Goal: Task Accomplishment & Management: Use online tool/utility

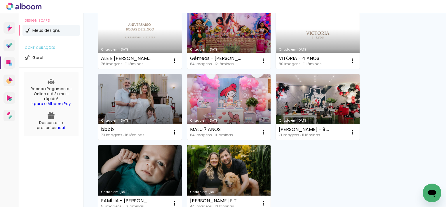
scroll to position [130, 0]
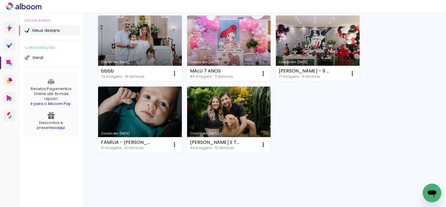
click at [156, 122] on link "Criado em [DATE]" at bounding box center [140, 119] width 84 height 66
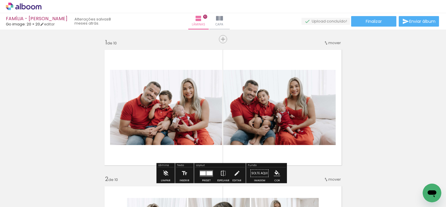
click at [268, 101] on quentale-photo at bounding box center [279, 107] width 112 height 75
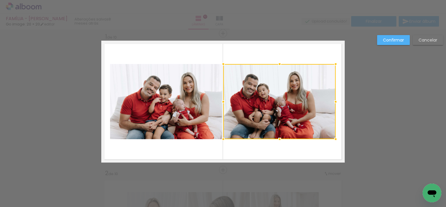
scroll to position [7, 0]
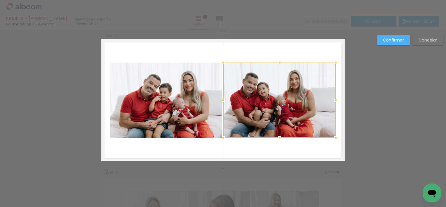
click at [0, 0] on div "Confirmar Cancelar" at bounding box center [0, 0] width 0 height 0
click at [0, 0] on slot "Cancelar" at bounding box center [0, 0] width 0 height 0
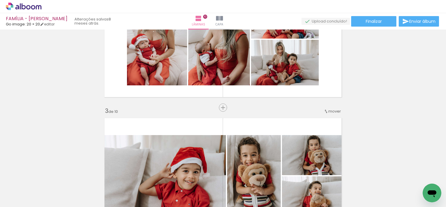
scroll to position [350, 0]
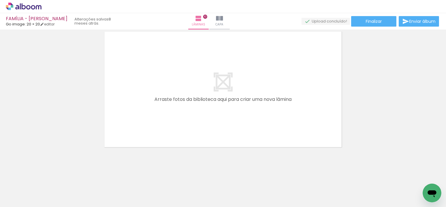
scroll to position [1206, 0]
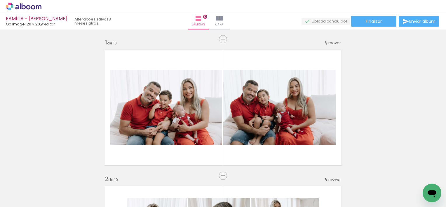
scroll to position [1206, 0]
